Goal: Information Seeking & Learning: Learn about a topic

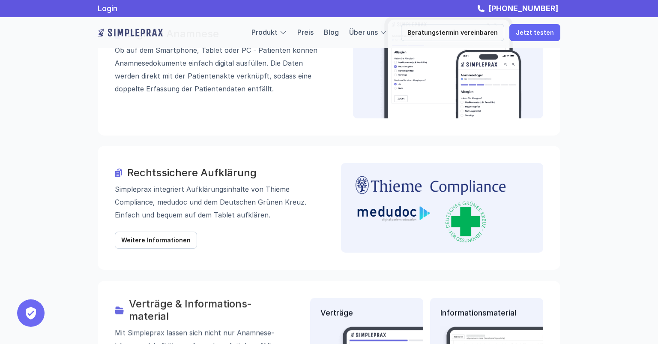
scroll to position [921, 0]
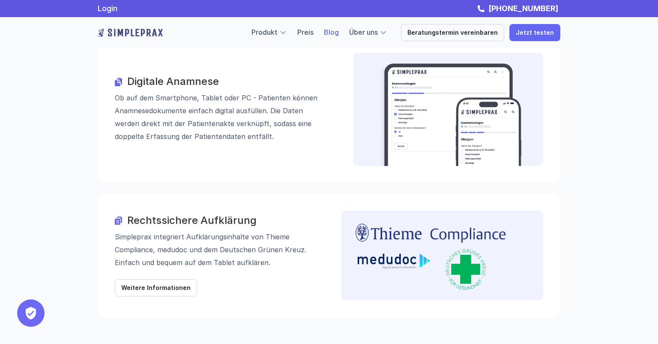
click at [339, 33] on link "Blog" at bounding box center [331, 32] width 15 height 9
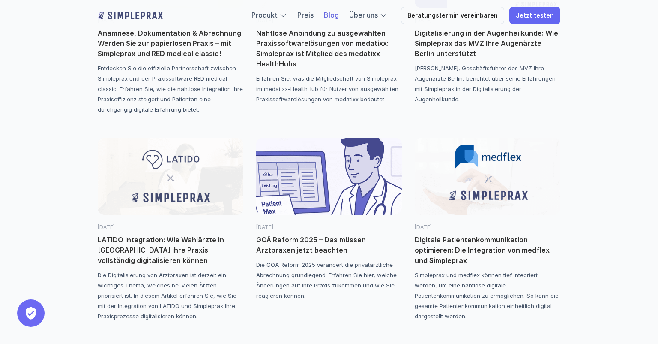
scroll to position [463, 0]
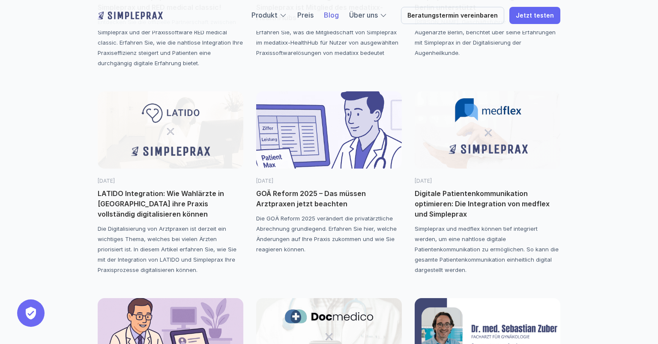
click at [465, 206] on p "Digitale Patientenkommunikation optimieren: Die Integration von medflex und Sim…" at bounding box center [488, 203] width 146 height 31
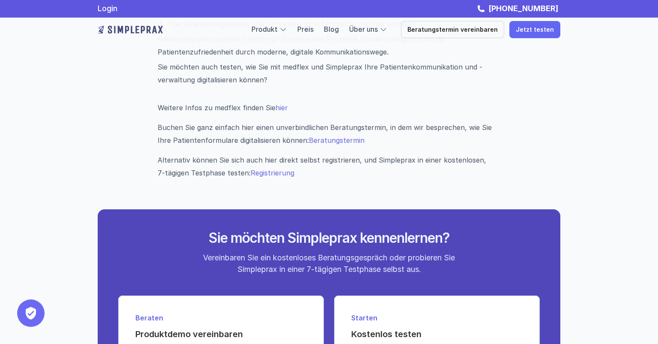
scroll to position [879, 0]
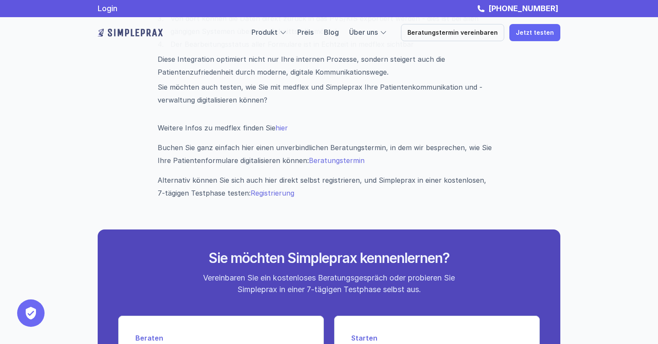
click at [278, 129] on link "hier" at bounding box center [282, 127] width 12 height 9
